Goal: Task Accomplishment & Management: Complete application form

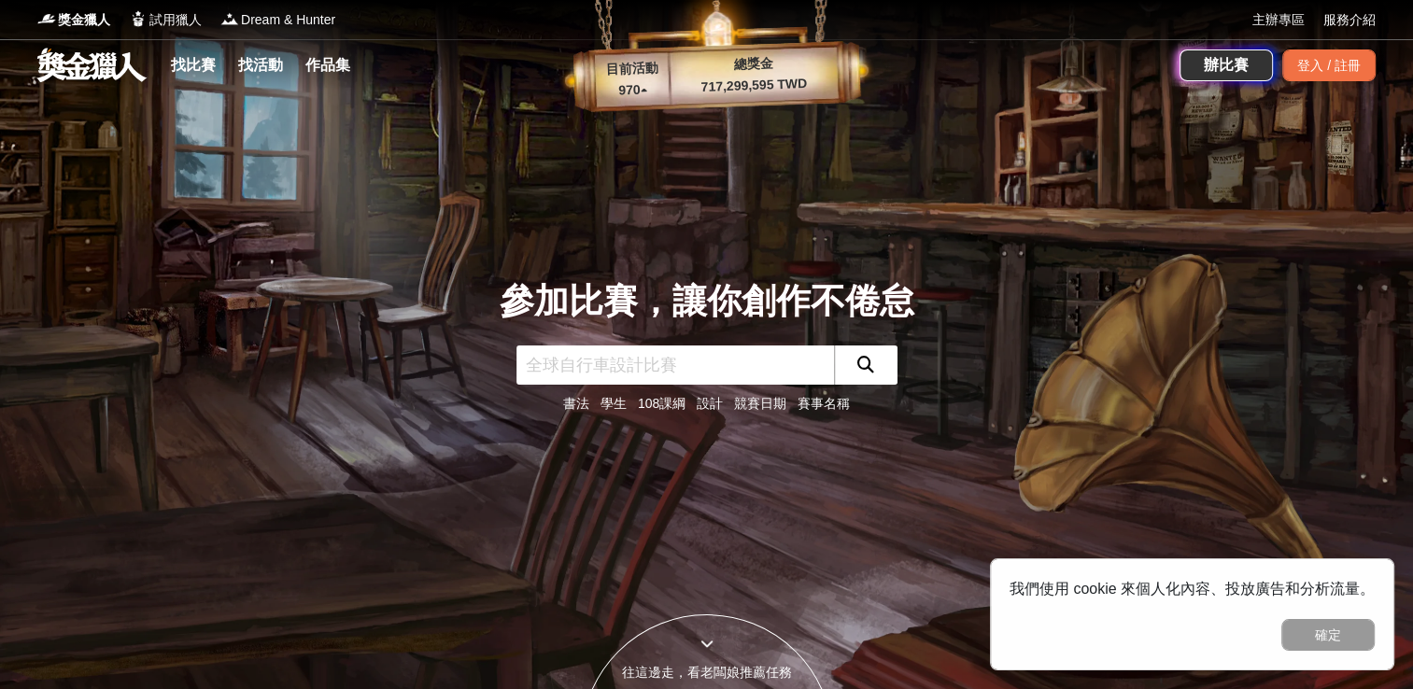
click at [868, 266] on div "參加比賽，讓你創作不倦怠 書法 學生 108課綱 設計 競賽日期 賽事名稱" at bounding box center [707, 344] width 1233 height 689
click at [674, 372] on input "text" at bounding box center [675, 365] width 318 height 39
click at [682, 365] on input "text" at bounding box center [675, 365] width 318 height 39
click at [205, 68] on link "找比賽" at bounding box center [193, 65] width 60 height 26
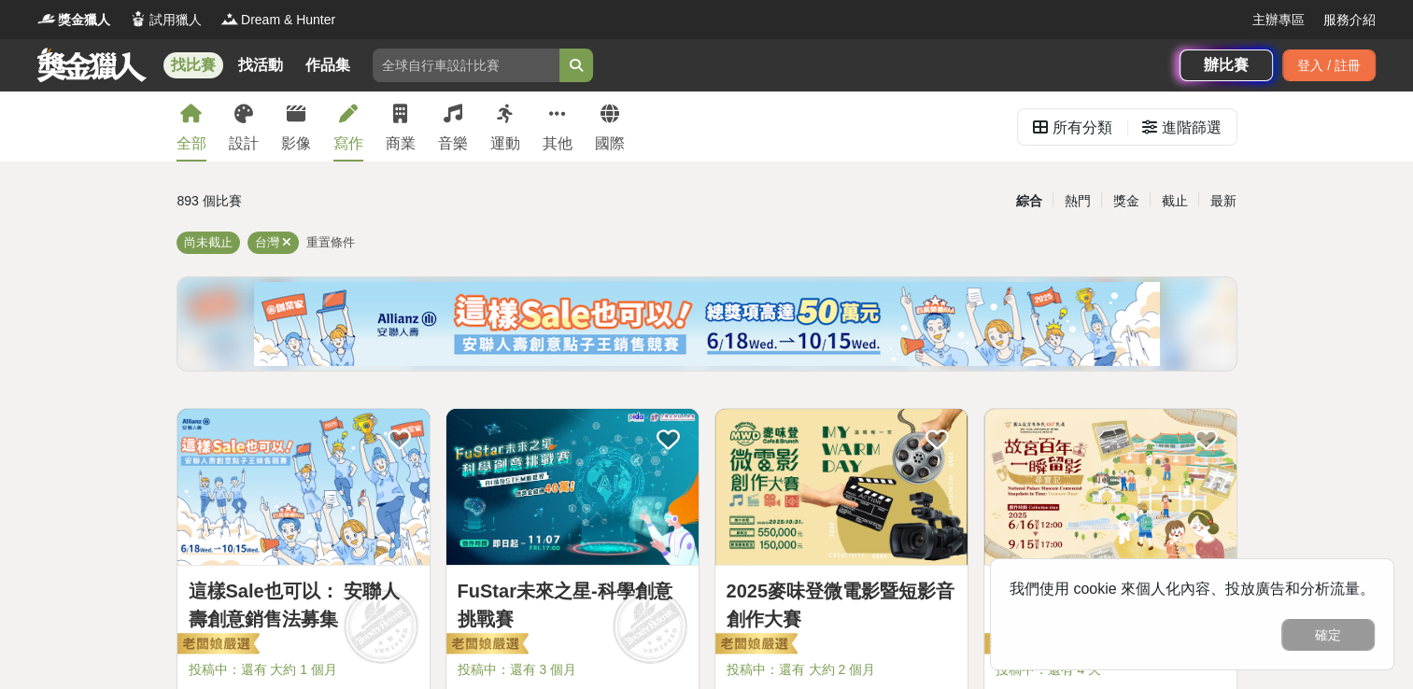
click at [337, 113] on link "寫作" at bounding box center [348, 127] width 30 height 70
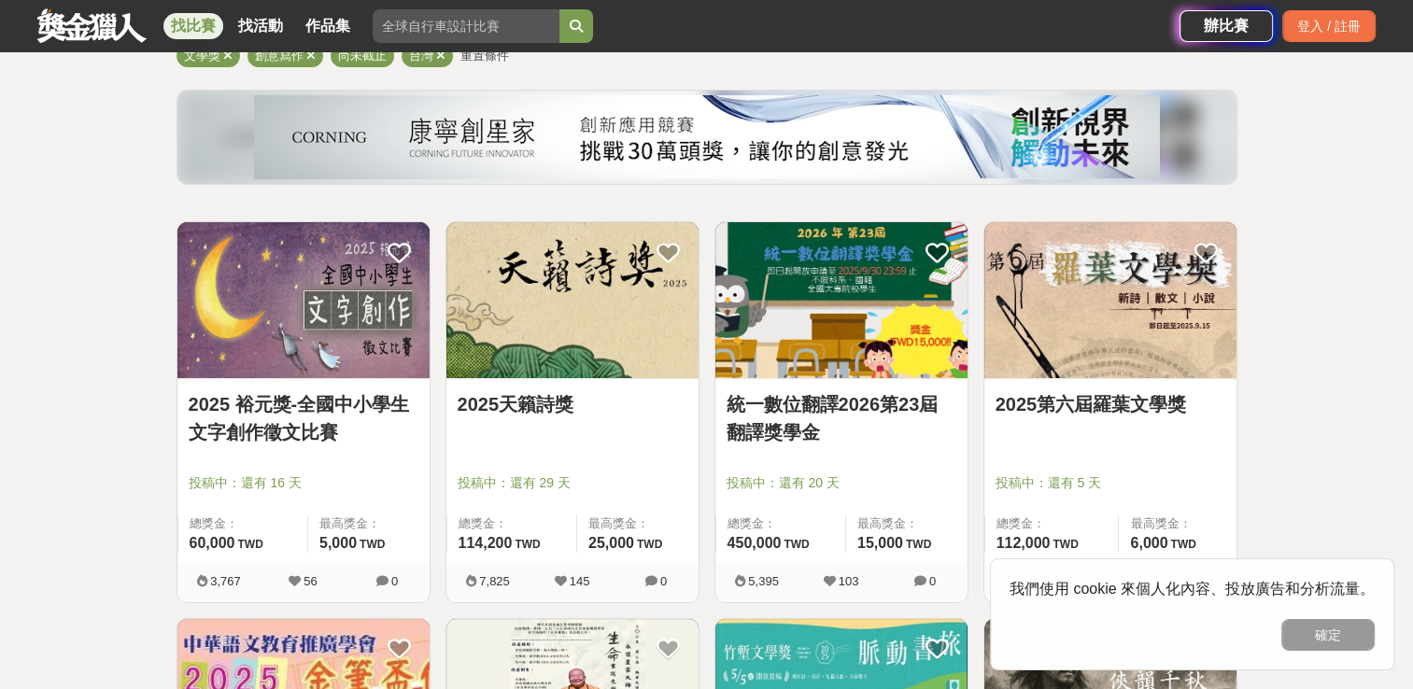
scroll to position [224, 0]
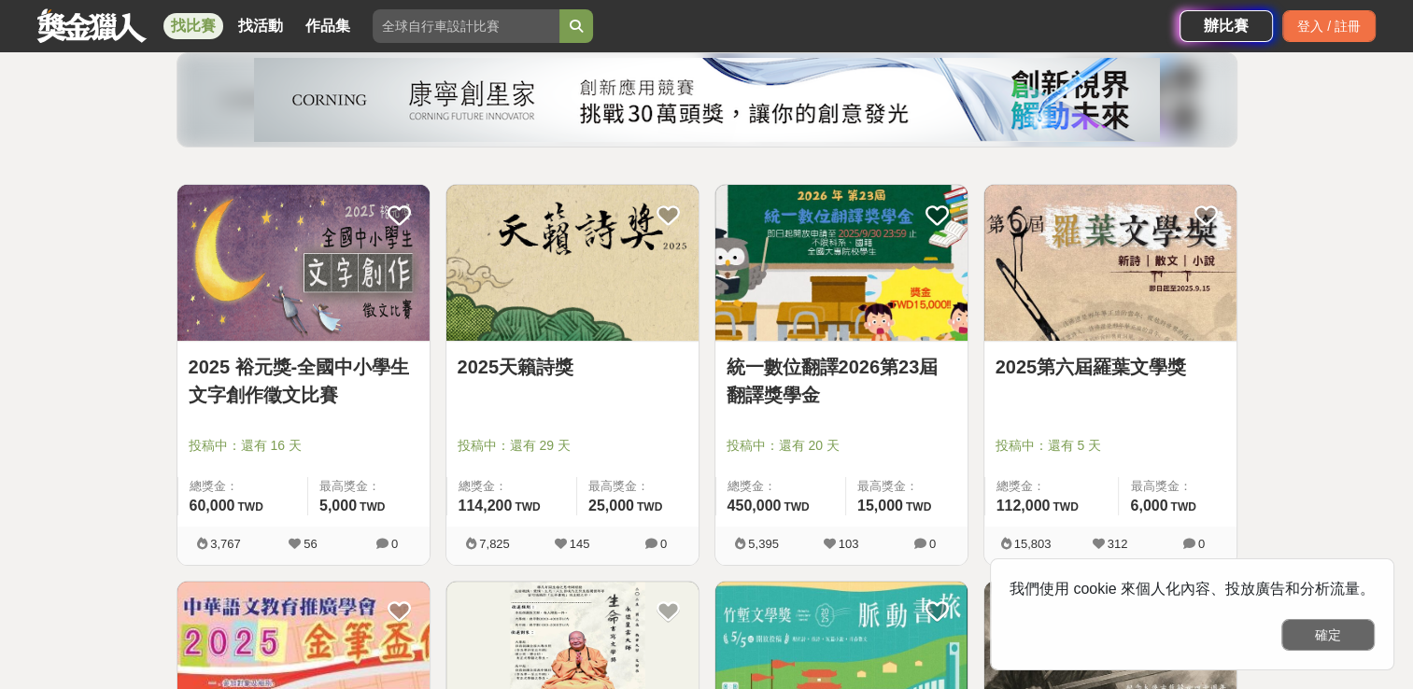
click at [1330, 630] on button "確定" at bounding box center [1327, 635] width 93 height 32
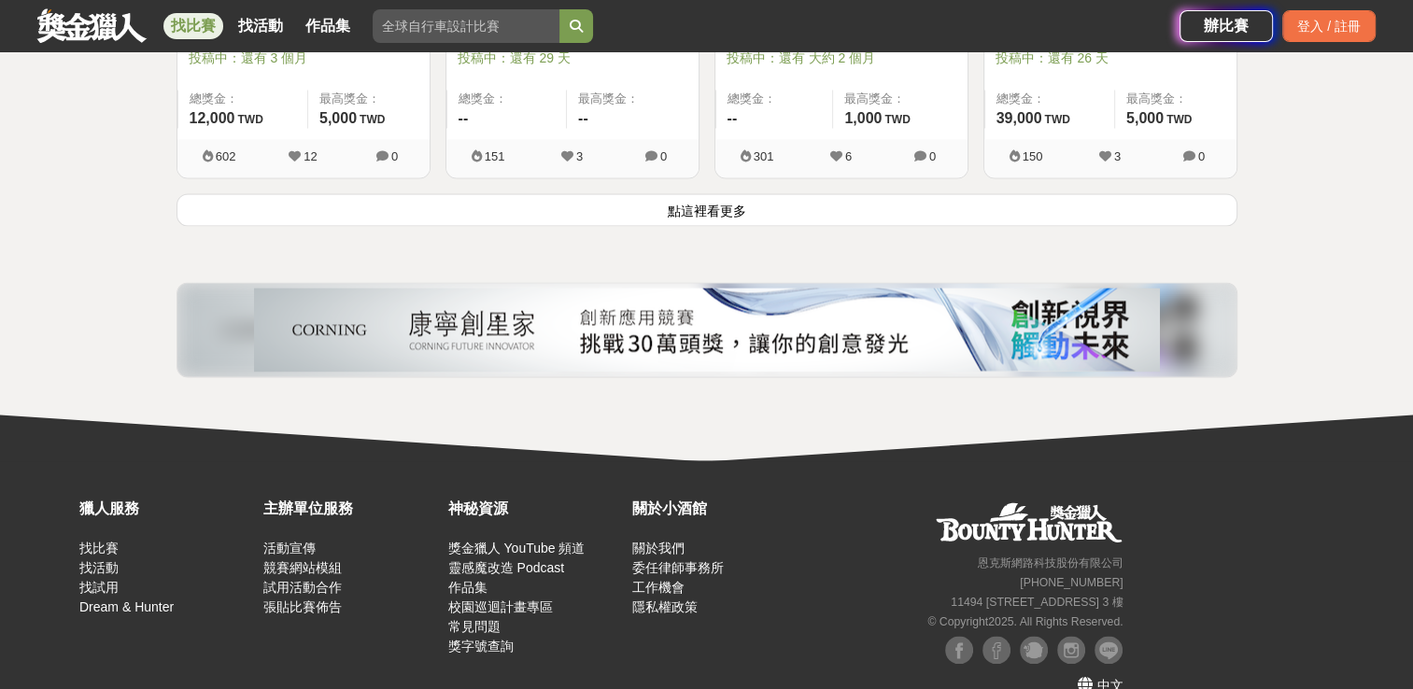
scroll to position [2625, 0]
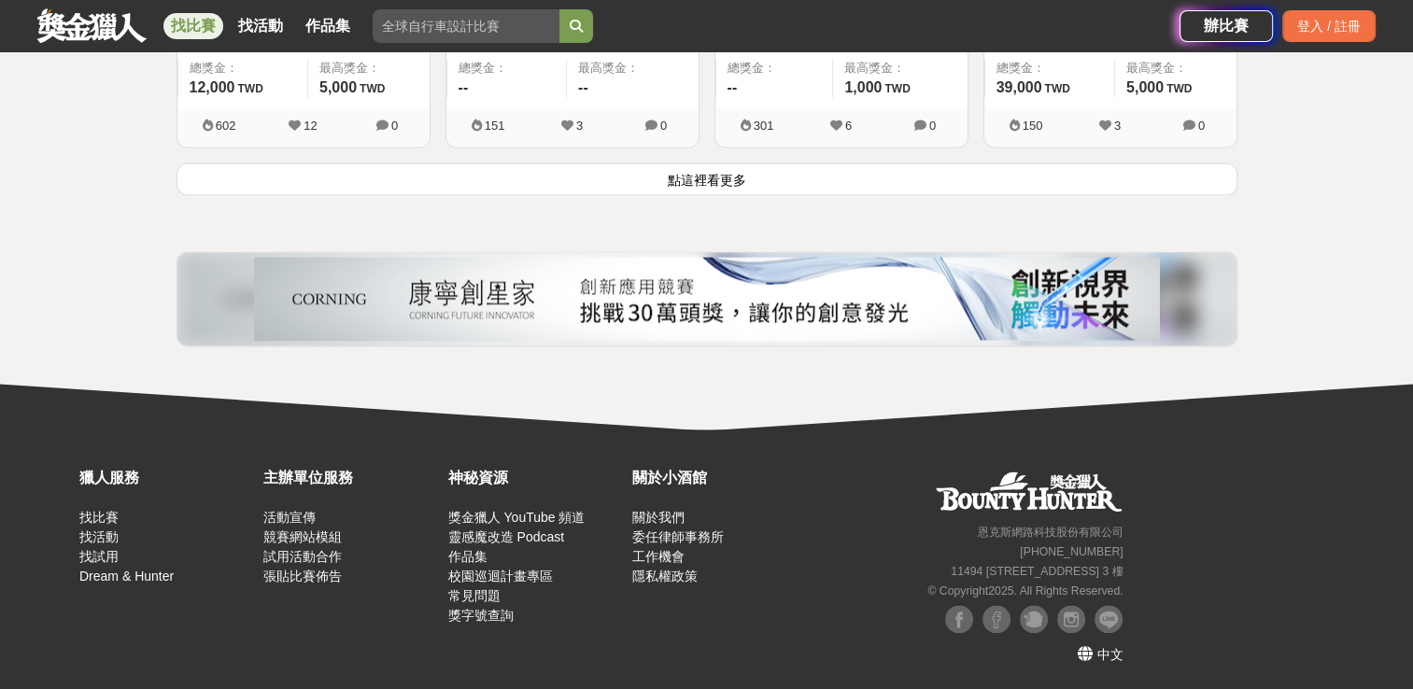
click at [795, 174] on button "點這裡看更多" at bounding box center [707, 179] width 1061 height 33
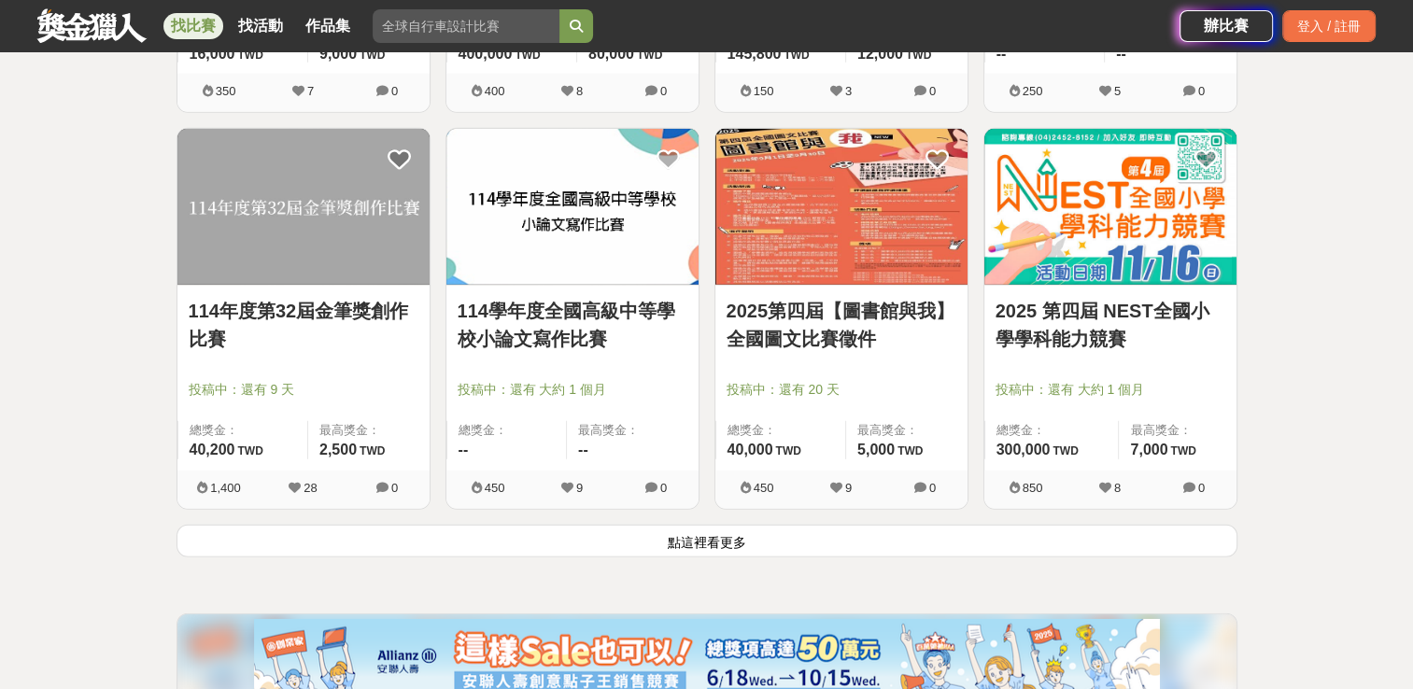
scroll to position [4680, 0]
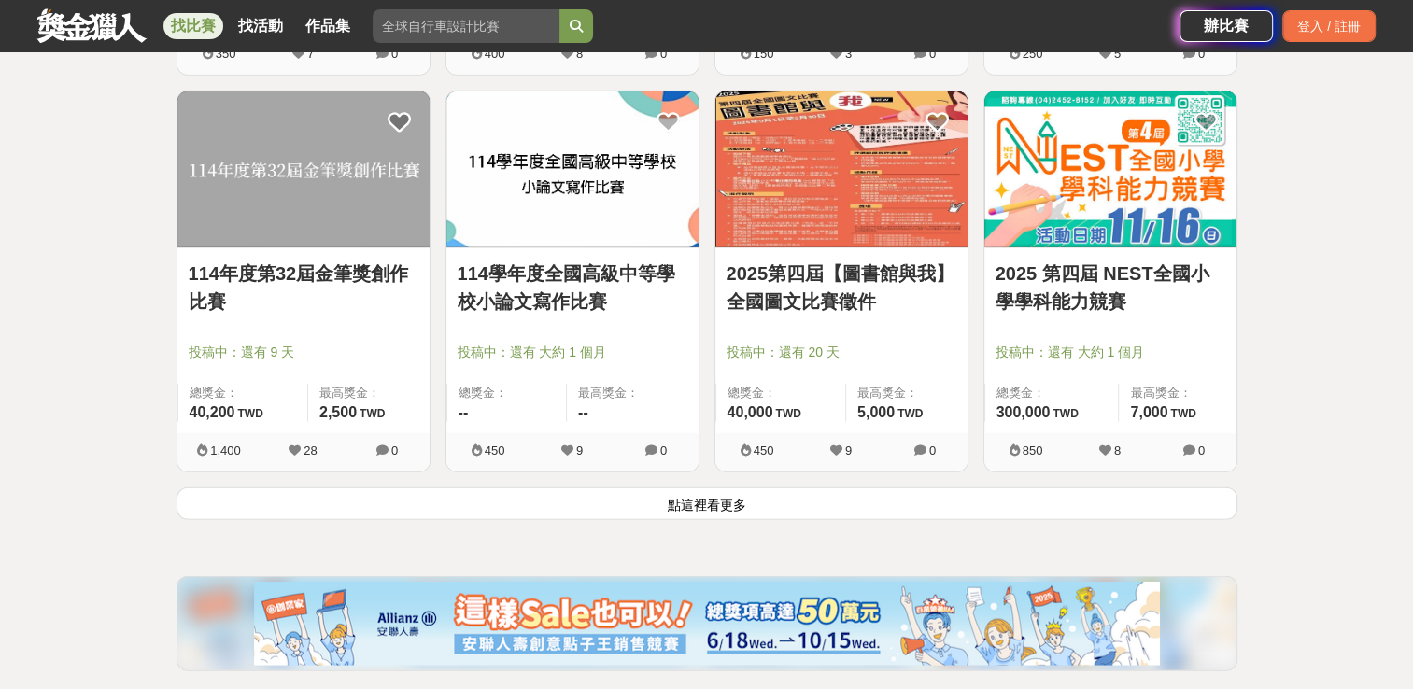
drag, startPoint x: 593, startPoint y: 497, endPoint x: 641, endPoint y: 511, distance: 49.6
click at [641, 511] on button "點這裡看更多" at bounding box center [707, 504] width 1061 height 33
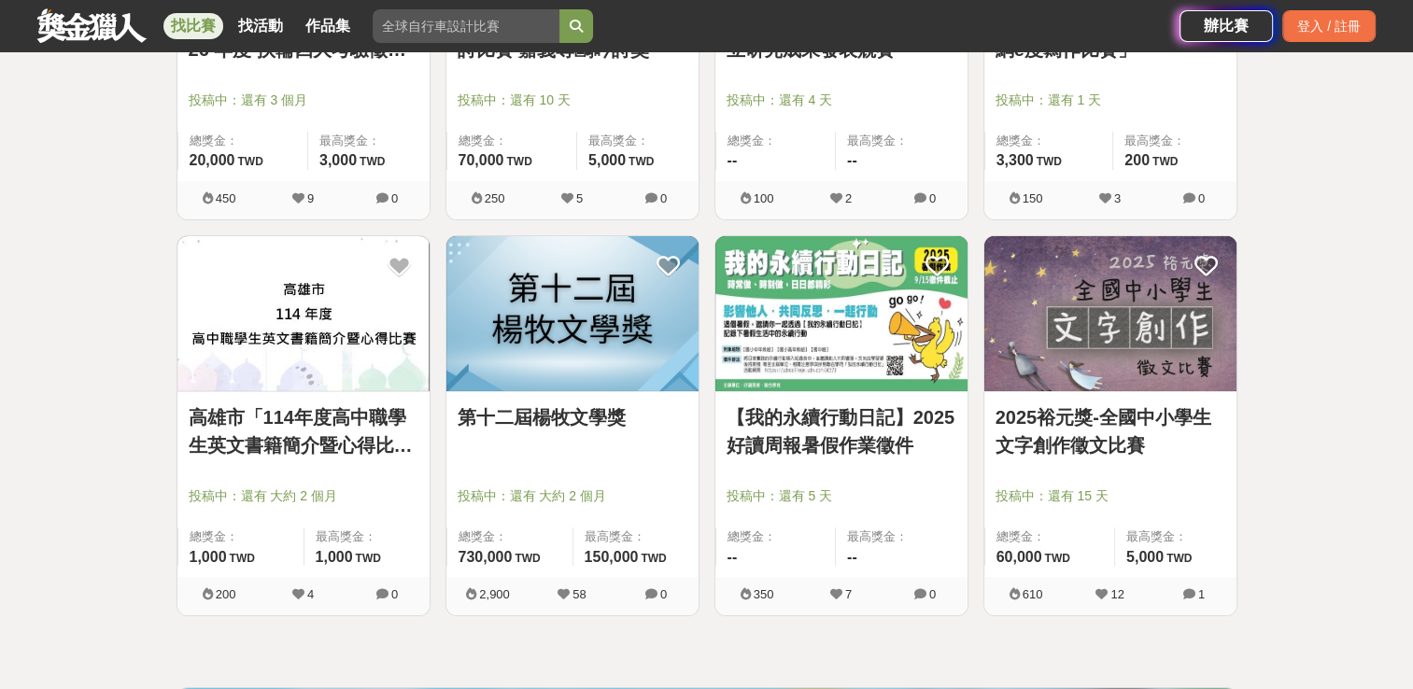
scroll to position [6137, 0]
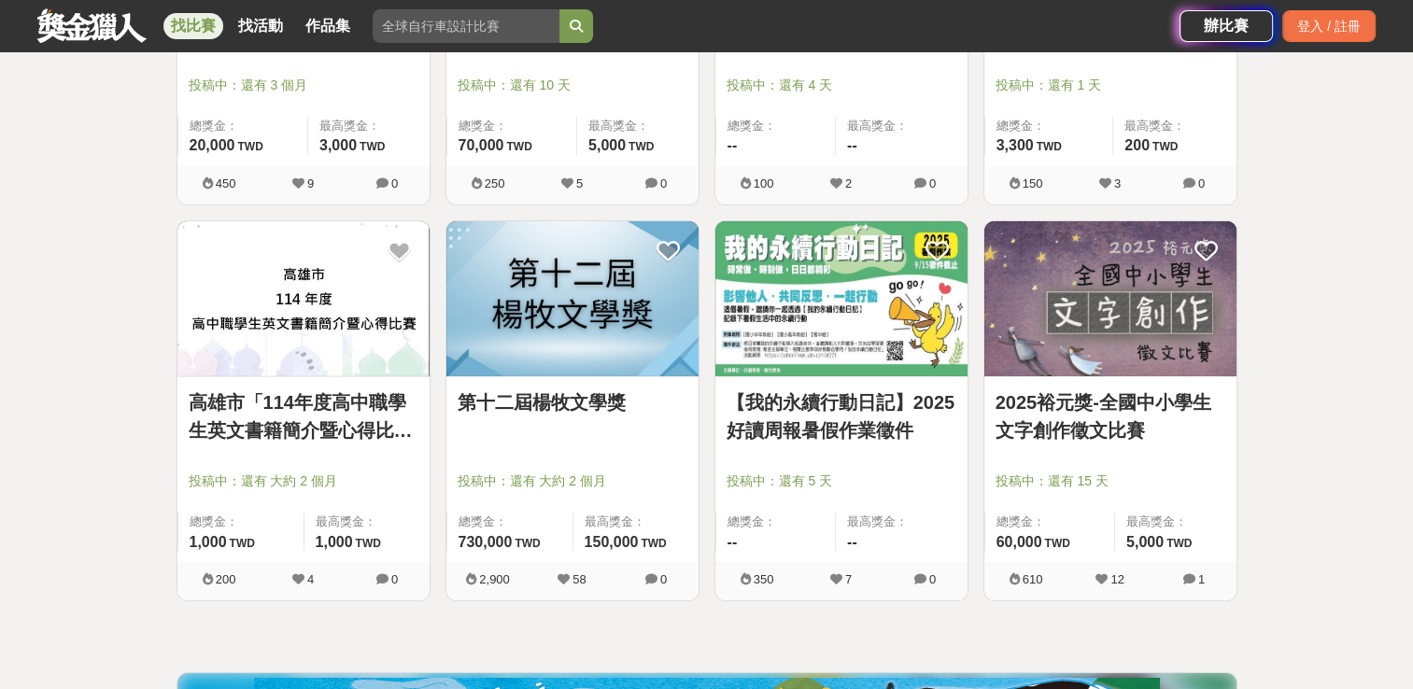
click at [575, 403] on link "第十二屆楊牧文學獎" at bounding box center [573, 403] width 230 height 28
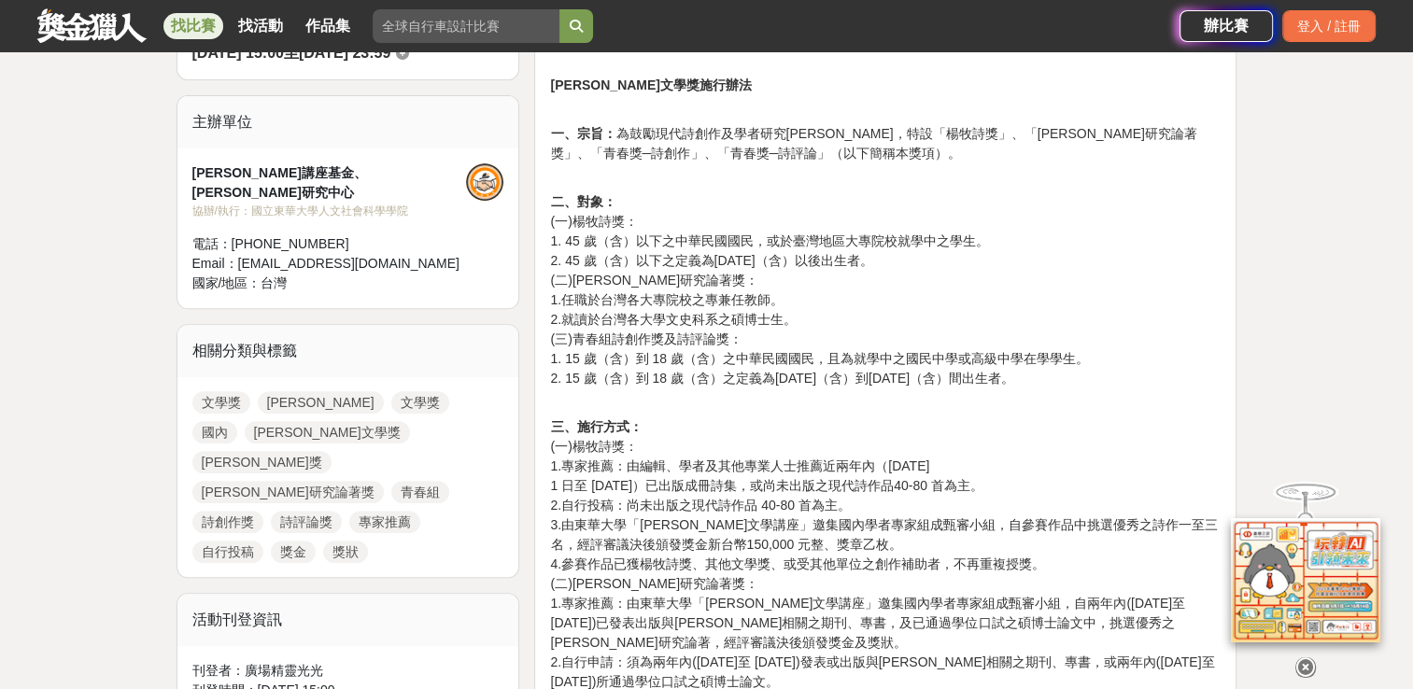
scroll to position [560, 0]
